Goal: Obtain resource: Obtain resource

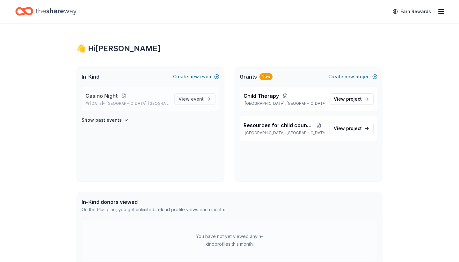
click at [135, 98] on p "Casino Night" at bounding box center [127, 96] width 84 height 8
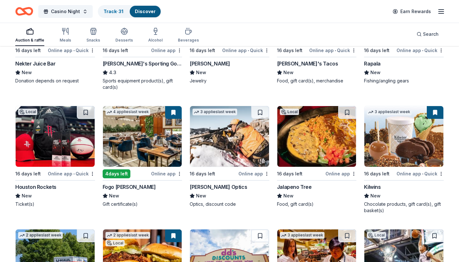
scroll to position [2339, 0]
click at [131, 126] on img at bounding box center [142, 136] width 79 height 61
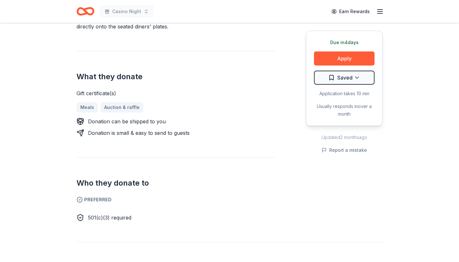
scroll to position [239, 0]
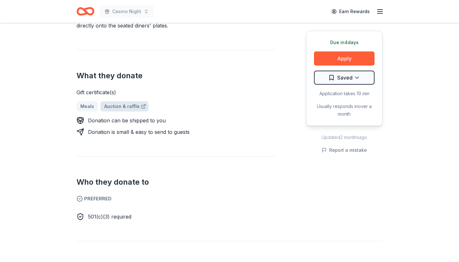
click at [124, 101] on link "Auction & raffle" at bounding box center [124, 106] width 48 height 10
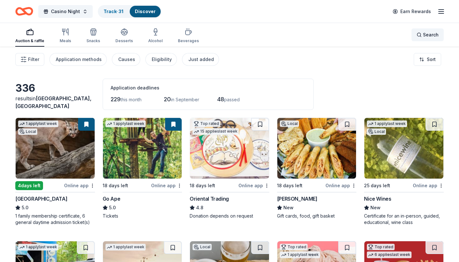
click at [421, 33] on div "Search" at bounding box center [428, 35] width 22 height 8
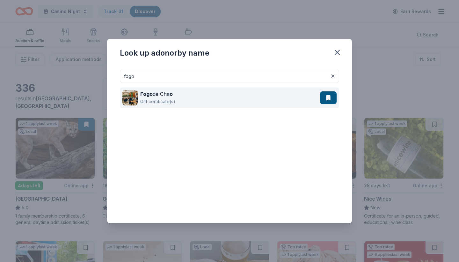
type input "fogo"
click at [196, 94] on div "Fogo de Cha o Gift certificate(s)" at bounding box center [221, 97] width 198 height 20
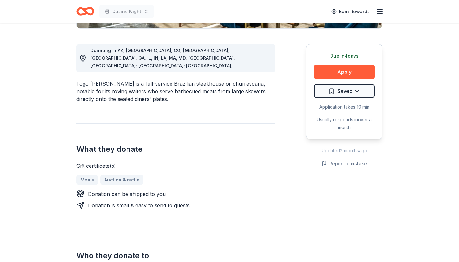
scroll to position [151, 0]
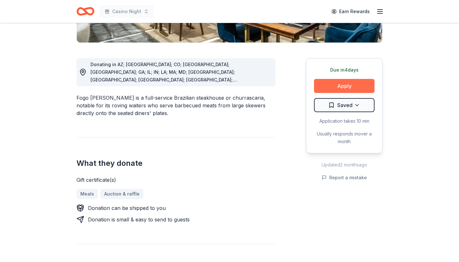
click at [365, 88] on button "Apply" at bounding box center [344, 86] width 61 height 14
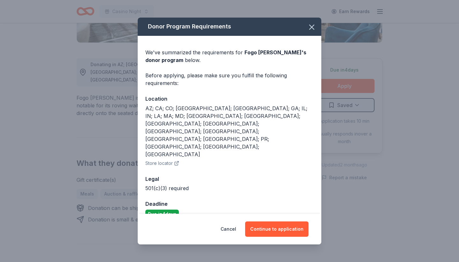
click at [292, 63] on span "Fogo de Chao 's donor program" at bounding box center [225, 56] width 161 height 14
click at [271, 221] on button "Continue to application" at bounding box center [276, 228] width 63 height 15
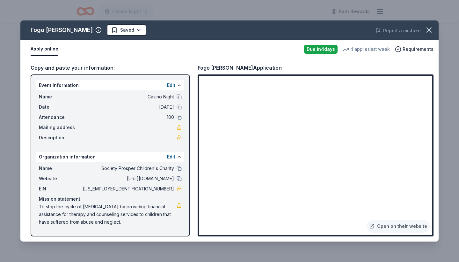
click at [40, 49] on button "Apply online" at bounding box center [45, 48] width 28 height 13
click at [53, 49] on button "Apply online" at bounding box center [45, 48] width 28 height 13
click at [399, 227] on link "Open on their website" at bounding box center [398, 225] width 63 height 13
